Goal: Information Seeking & Learning: Learn about a topic

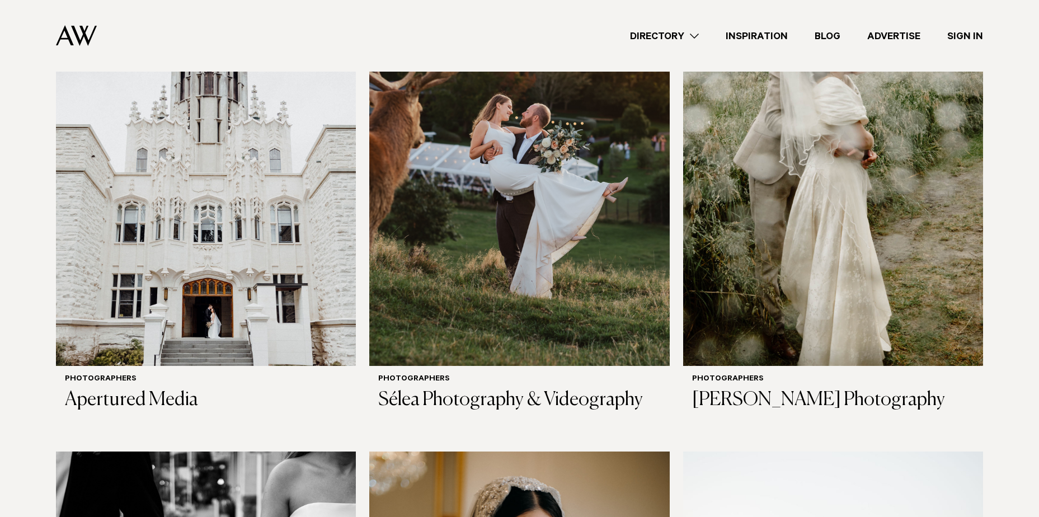
scroll to position [1903, 0]
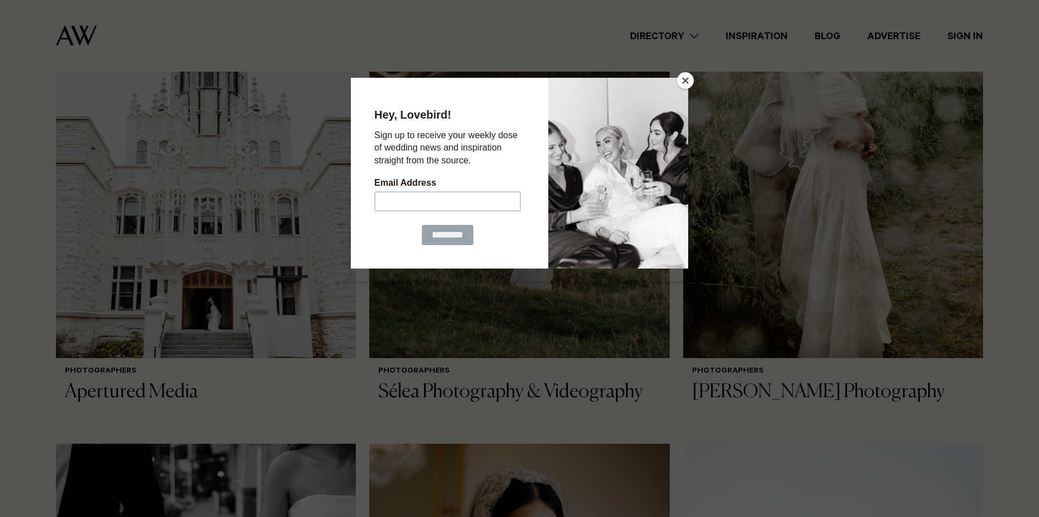
click at [679, 82] on button "Close" at bounding box center [685, 80] width 17 height 17
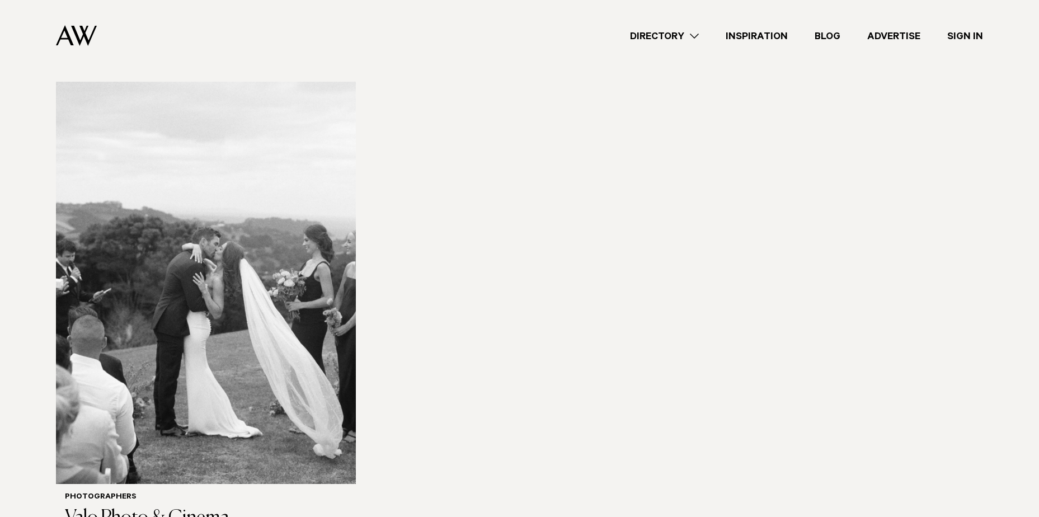
scroll to position [4869, 0]
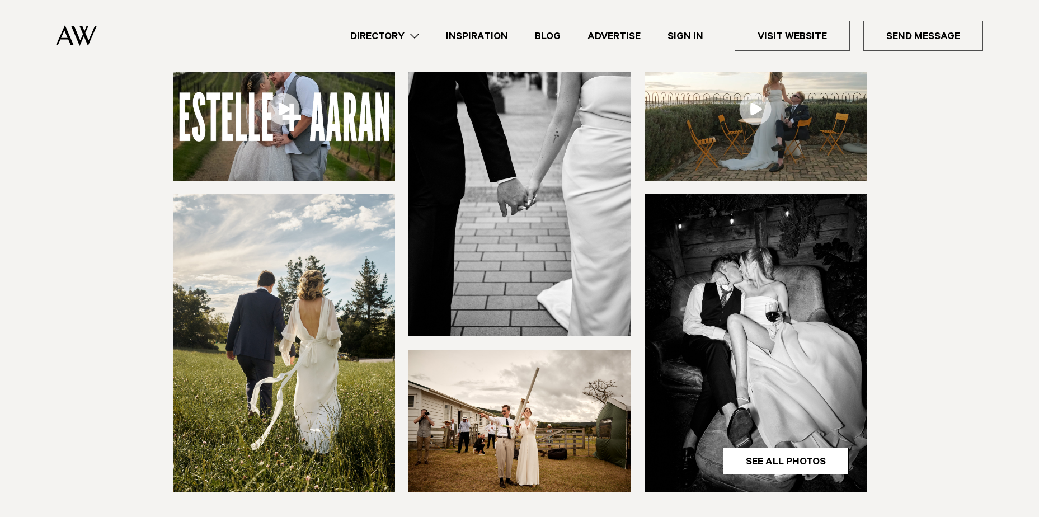
scroll to position [224, 0]
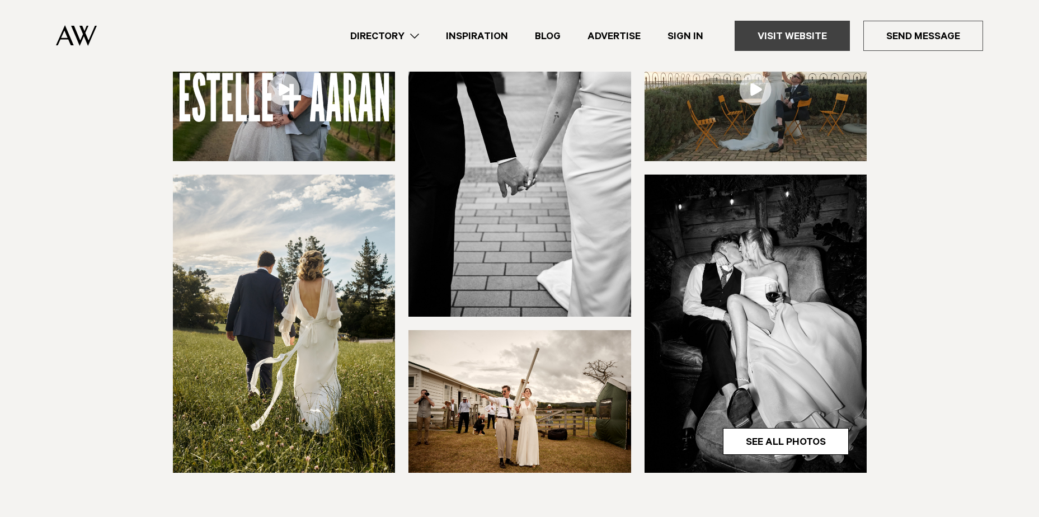
click at [796, 39] on link "Visit Website" at bounding box center [792, 36] width 115 height 30
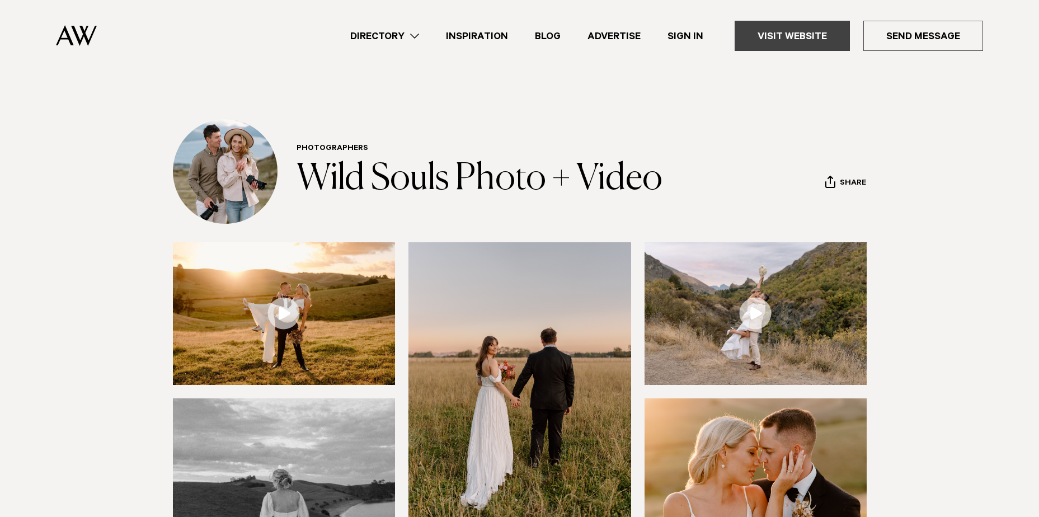
click at [772, 43] on link "Visit Website" at bounding box center [792, 36] width 115 height 30
click at [420, 38] on link "Directory" at bounding box center [385, 36] width 96 height 15
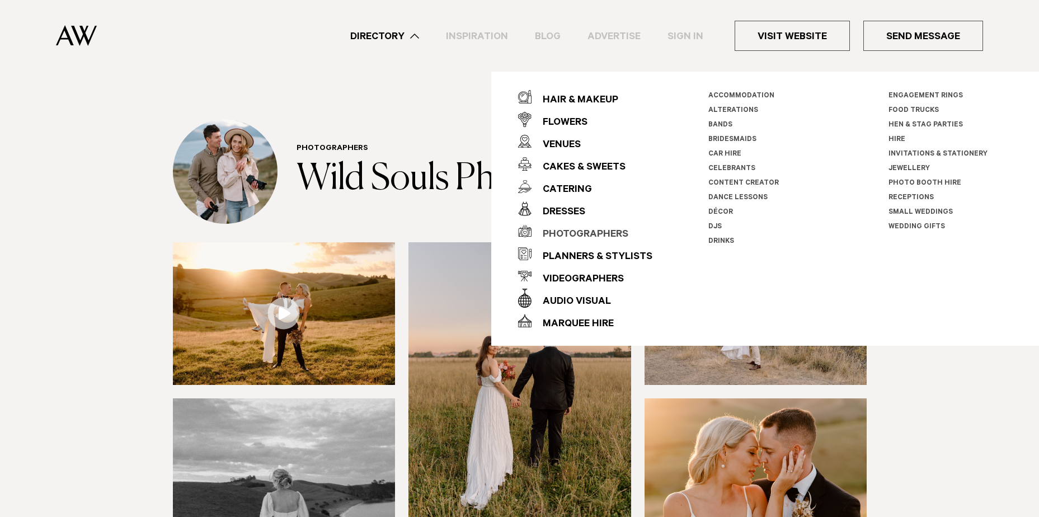
click at [615, 236] on div "Photographers" at bounding box center [580, 235] width 97 height 22
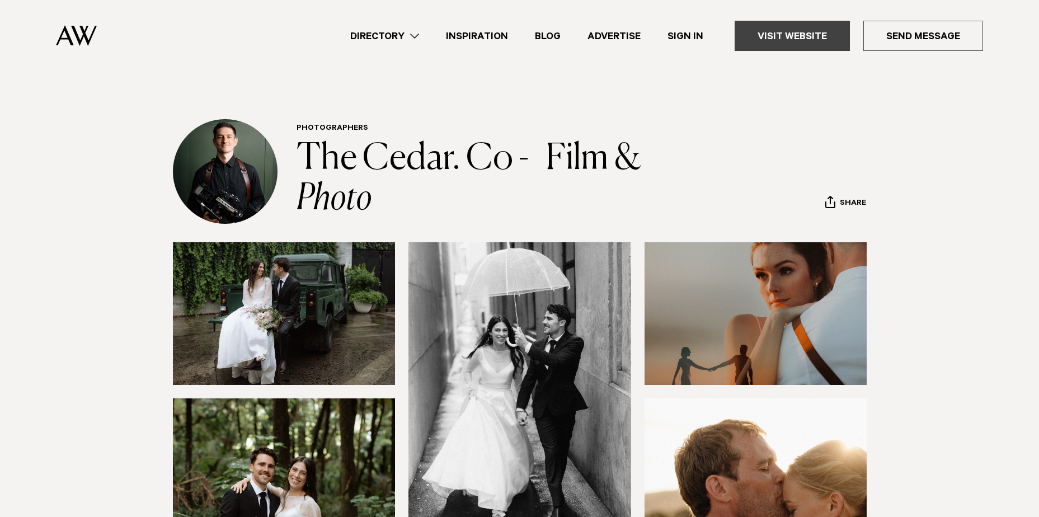
click at [824, 37] on link "Visit Website" at bounding box center [792, 36] width 115 height 30
